Goal: Information Seeking & Learning: Find contact information

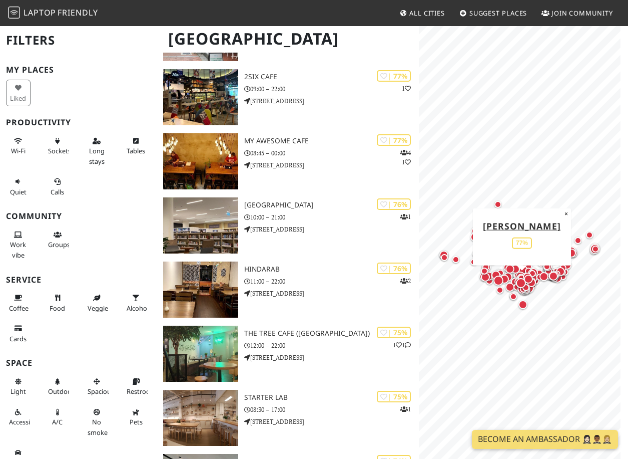
scroll to position [2103, 0]
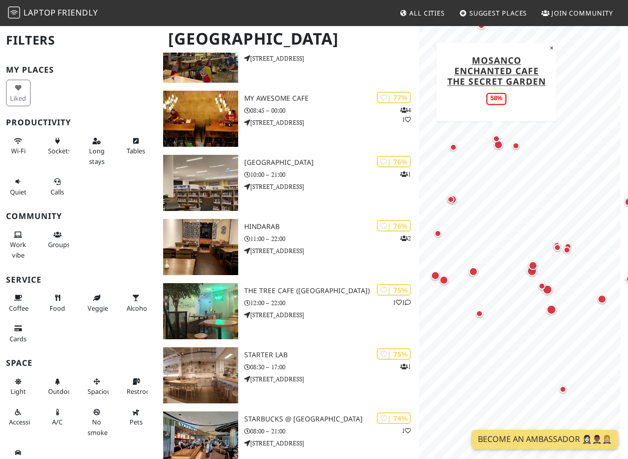
click at [498, 144] on div "Map marker" at bounding box center [497, 139] width 20 height 20
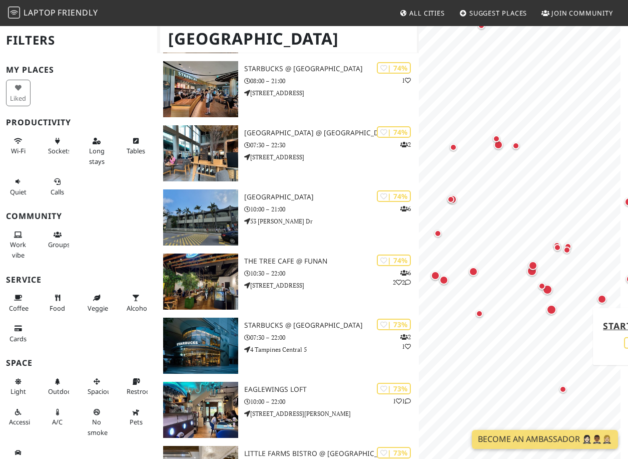
scroll to position [2453, 0]
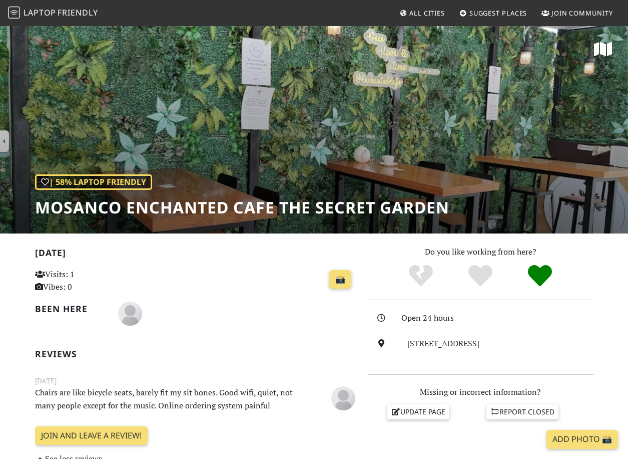
click at [196, 159] on div "| 58% Laptop Friendly Mosanco Enchanted Cafe The Secret Garden" at bounding box center [314, 129] width 628 height 208
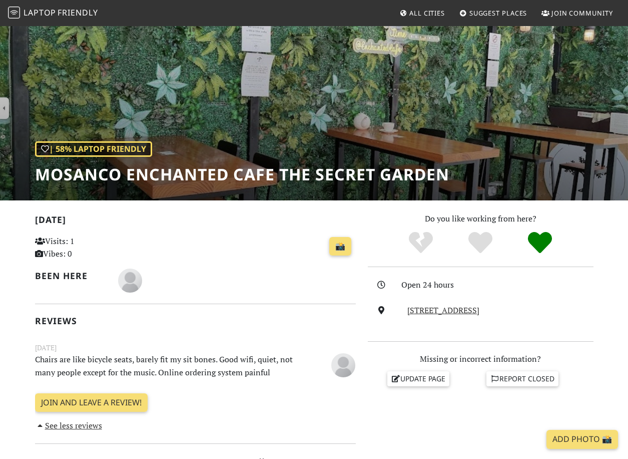
scroll to position [50, 0]
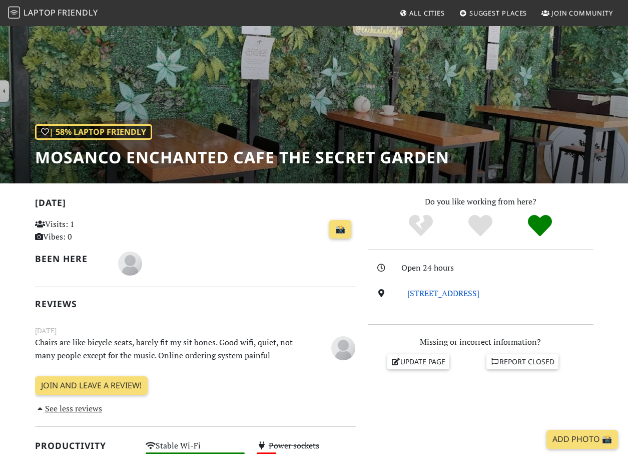
click at [461, 290] on link "1 Jalan Anak Bukit #L1-CA1, Bukit Timah Plaza, 588996, Singapore" at bounding box center [444, 292] width 72 height 11
